Goal: Use online tool/utility: Utilize a website feature to perform a specific function

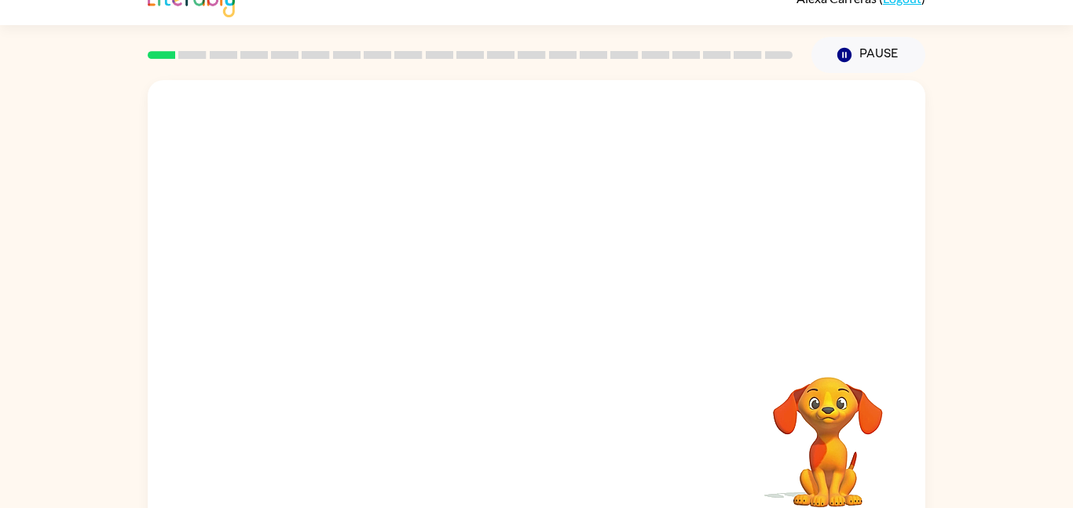
scroll to position [44, 0]
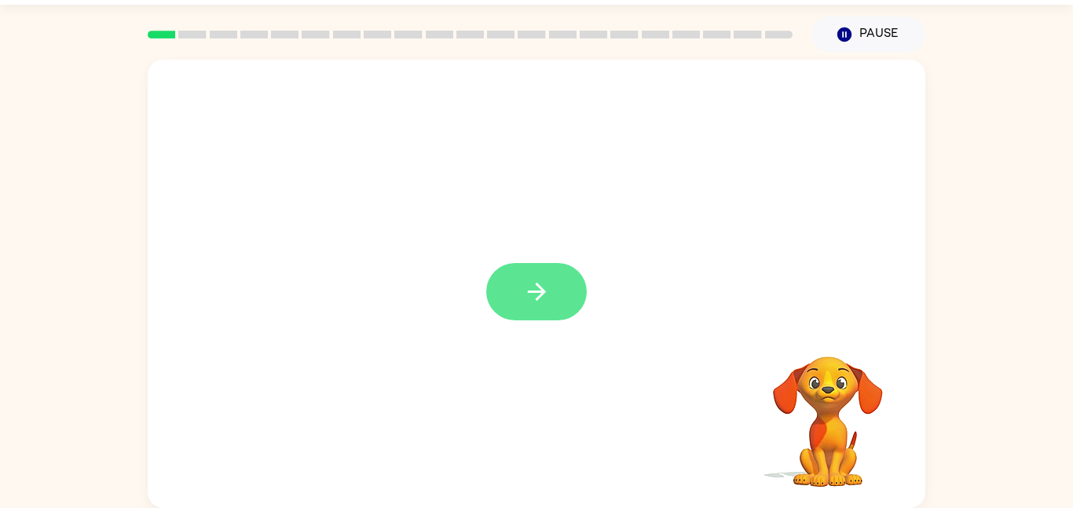
click at [544, 300] on icon "button" at bounding box center [536, 291] width 27 height 27
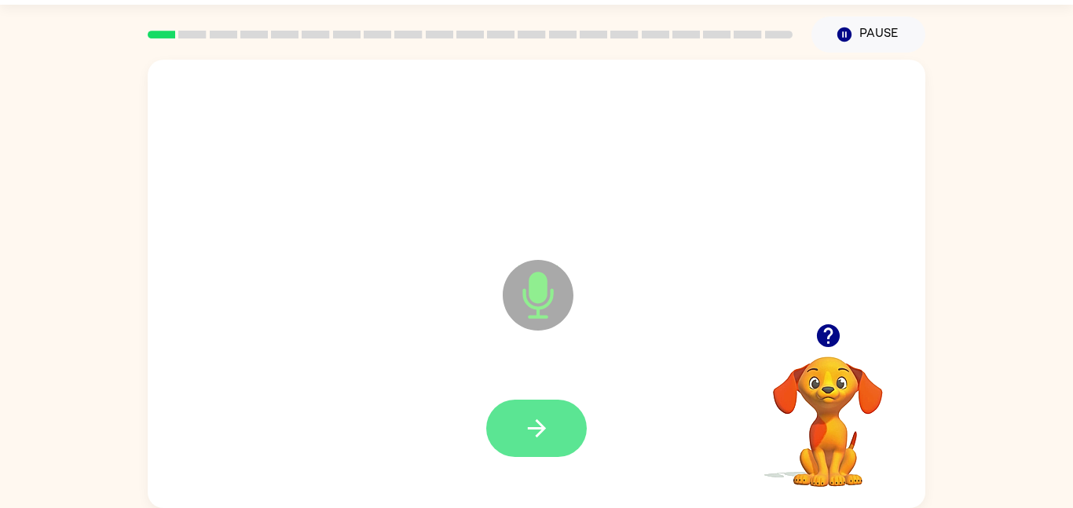
click at [533, 432] on icon "button" at bounding box center [536, 428] width 27 height 27
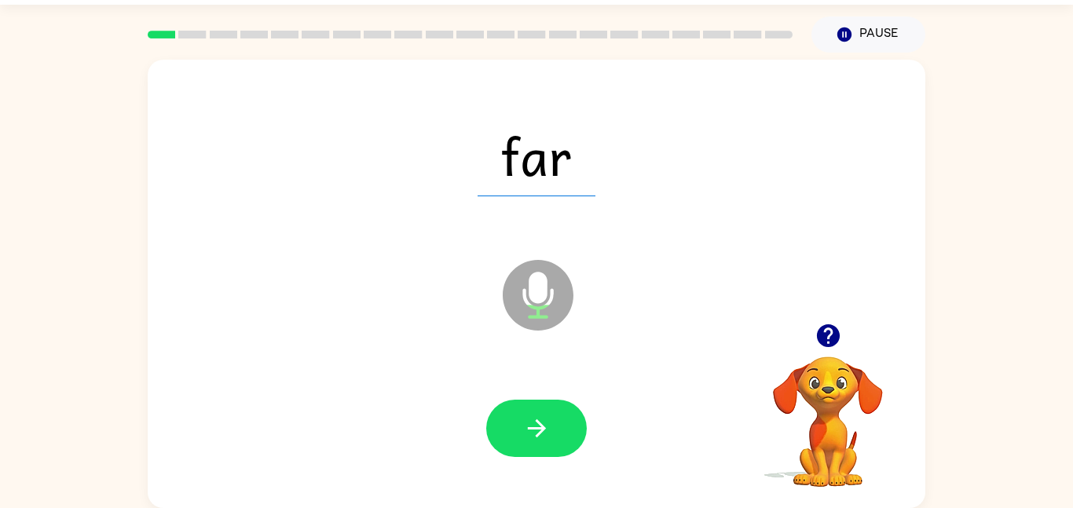
click at [533, 432] on icon "button" at bounding box center [536, 428] width 27 height 27
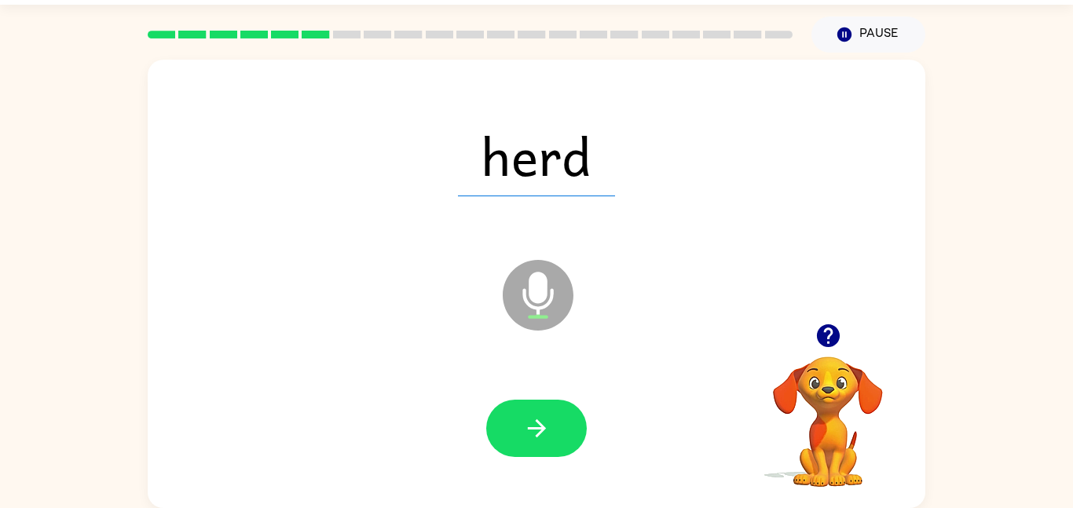
click at [533, 432] on icon "button" at bounding box center [536, 428] width 27 height 27
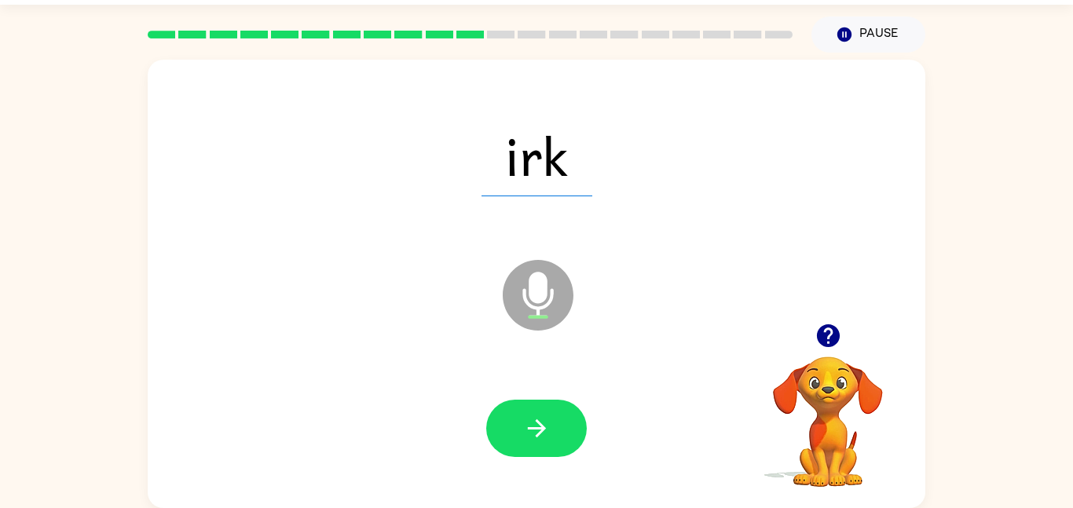
click at [533, 432] on icon "button" at bounding box center [536, 428] width 27 height 27
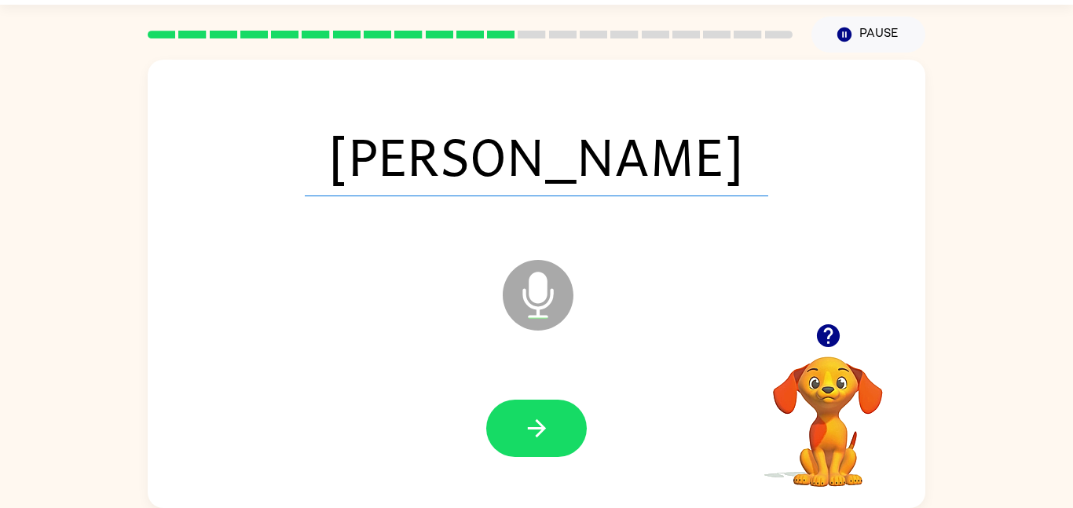
click at [533, 432] on icon "button" at bounding box center [536, 428] width 27 height 27
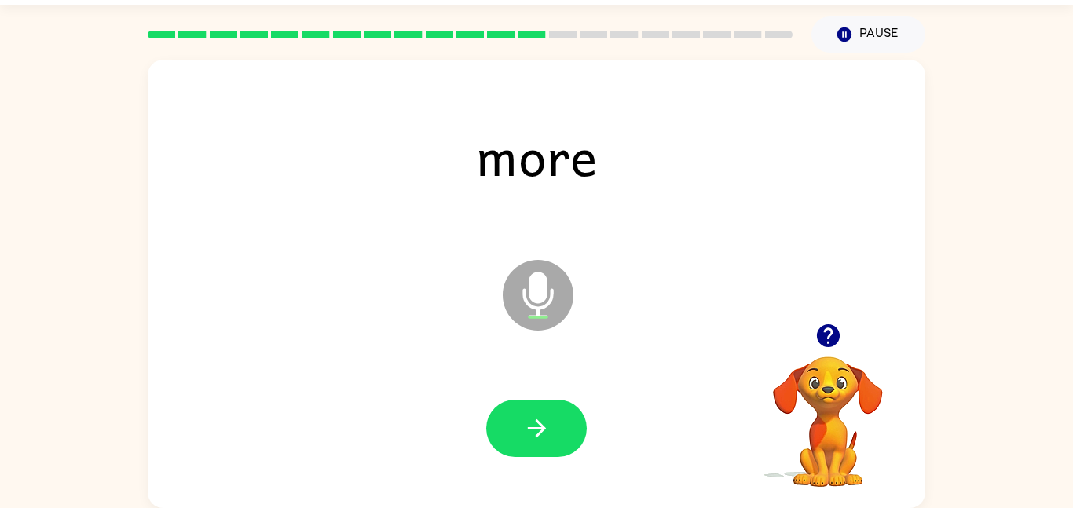
click at [533, 432] on icon "button" at bounding box center [536, 428] width 27 height 27
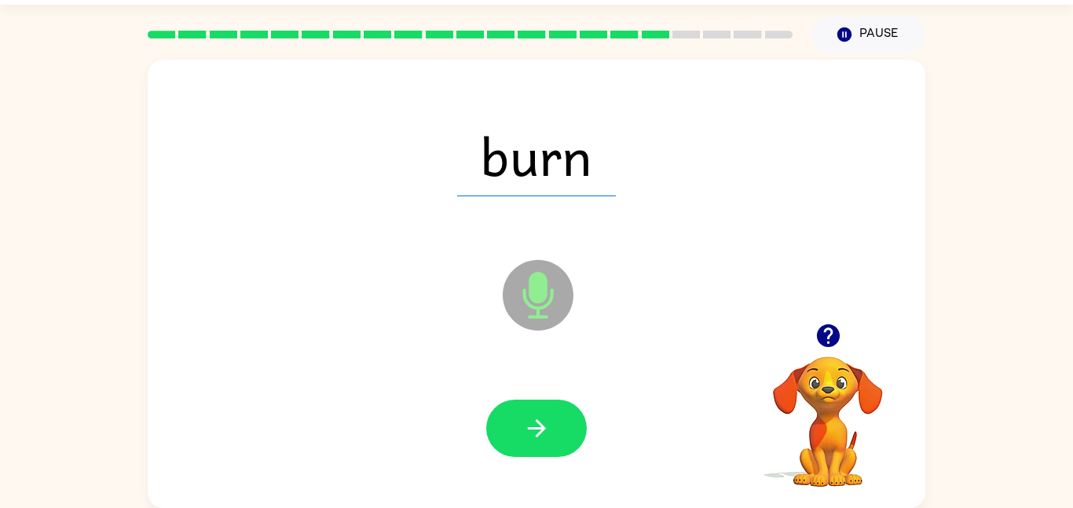
click at [533, 432] on icon "button" at bounding box center [536, 428] width 27 height 27
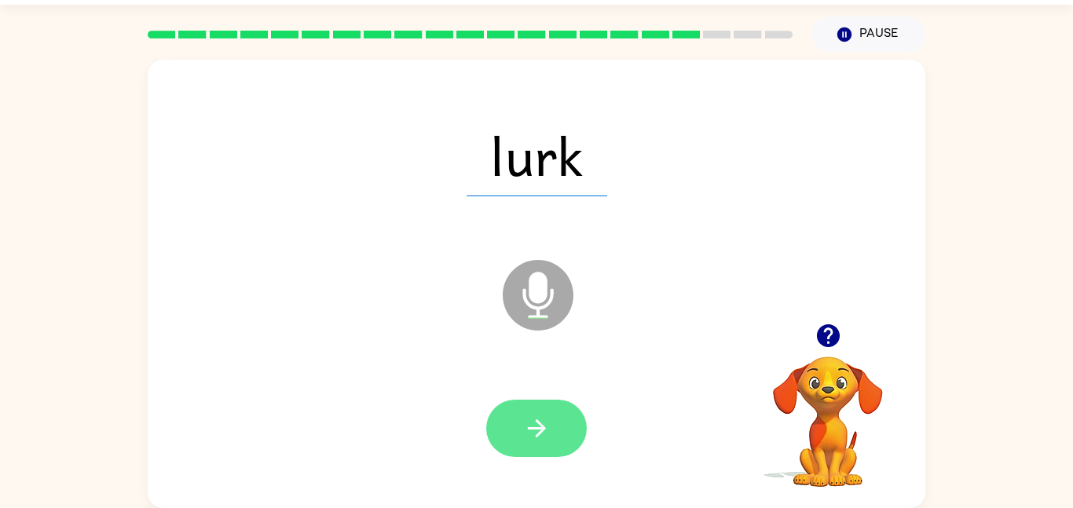
click at [527, 432] on icon "button" at bounding box center [536, 428] width 27 height 27
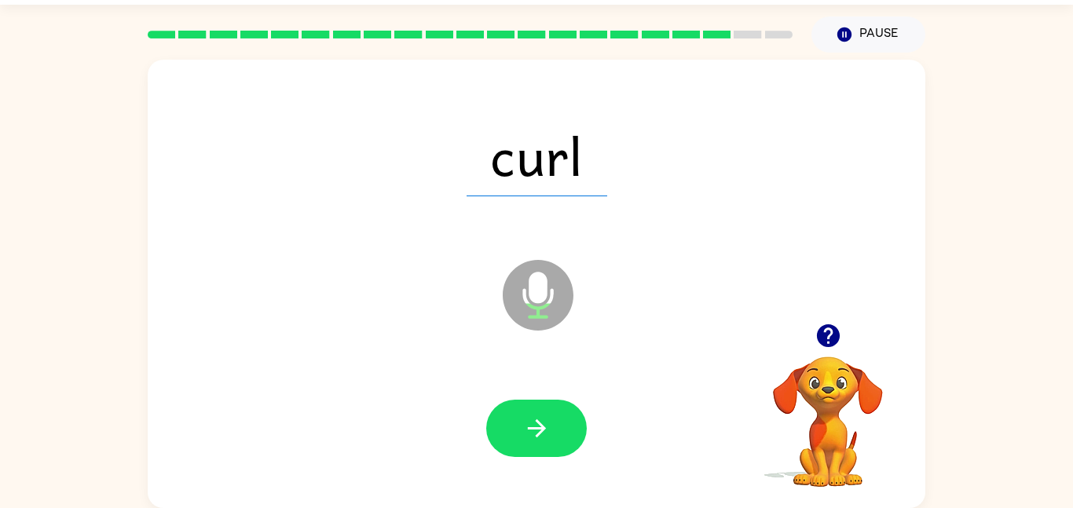
click at [527, 432] on icon "button" at bounding box center [536, 428] width 27 height 27
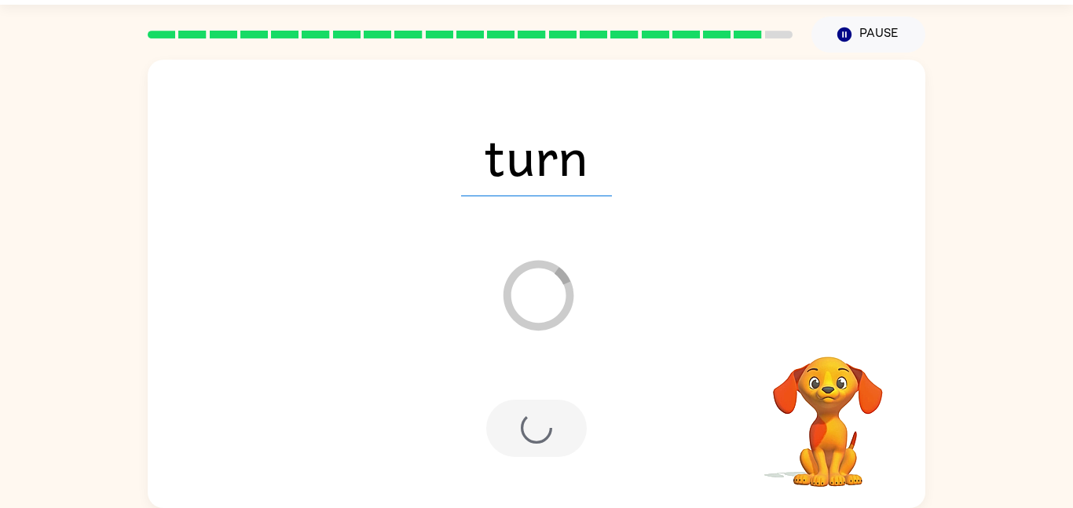
scroll to position [16, 0]
